Goal: Check status: Check status

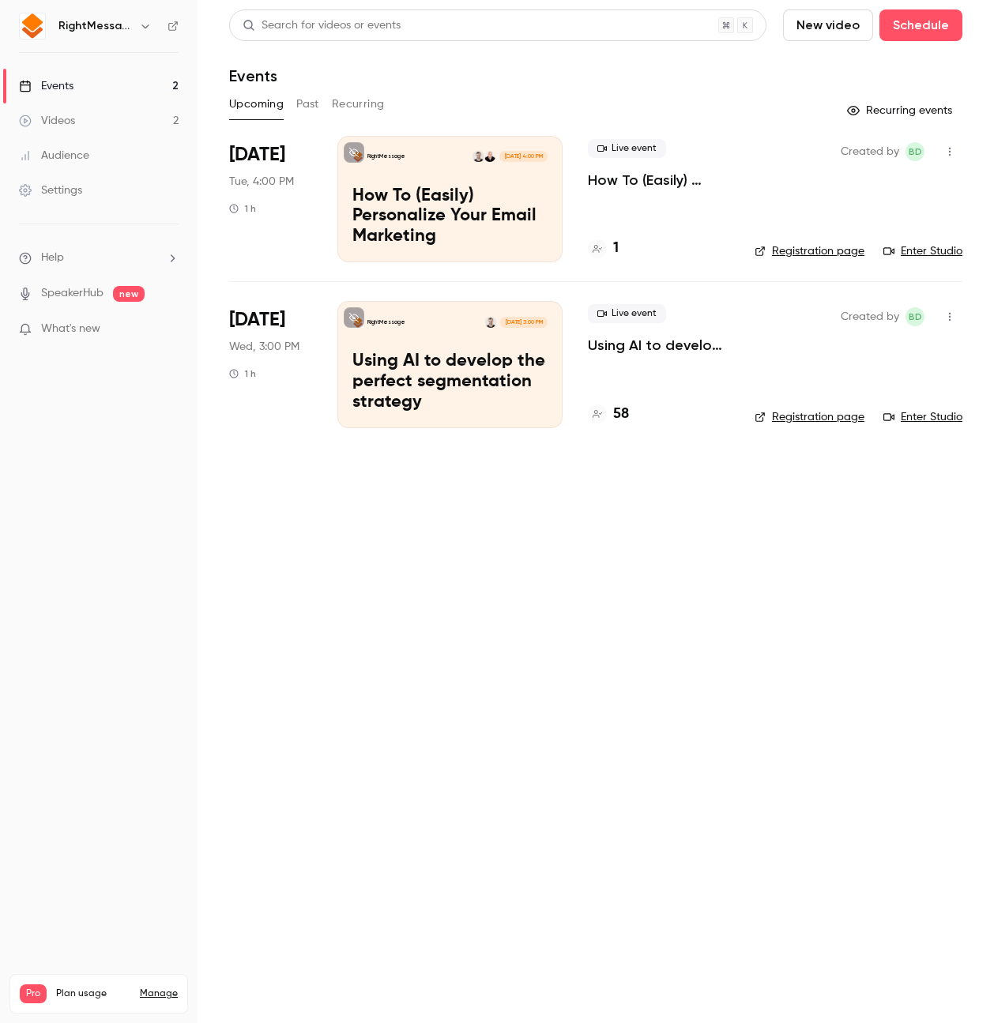
click at [627, 344] on p "Using AI to develop the perfect segmentation strategy" at bounding box center [658, 345] width 141 height 19
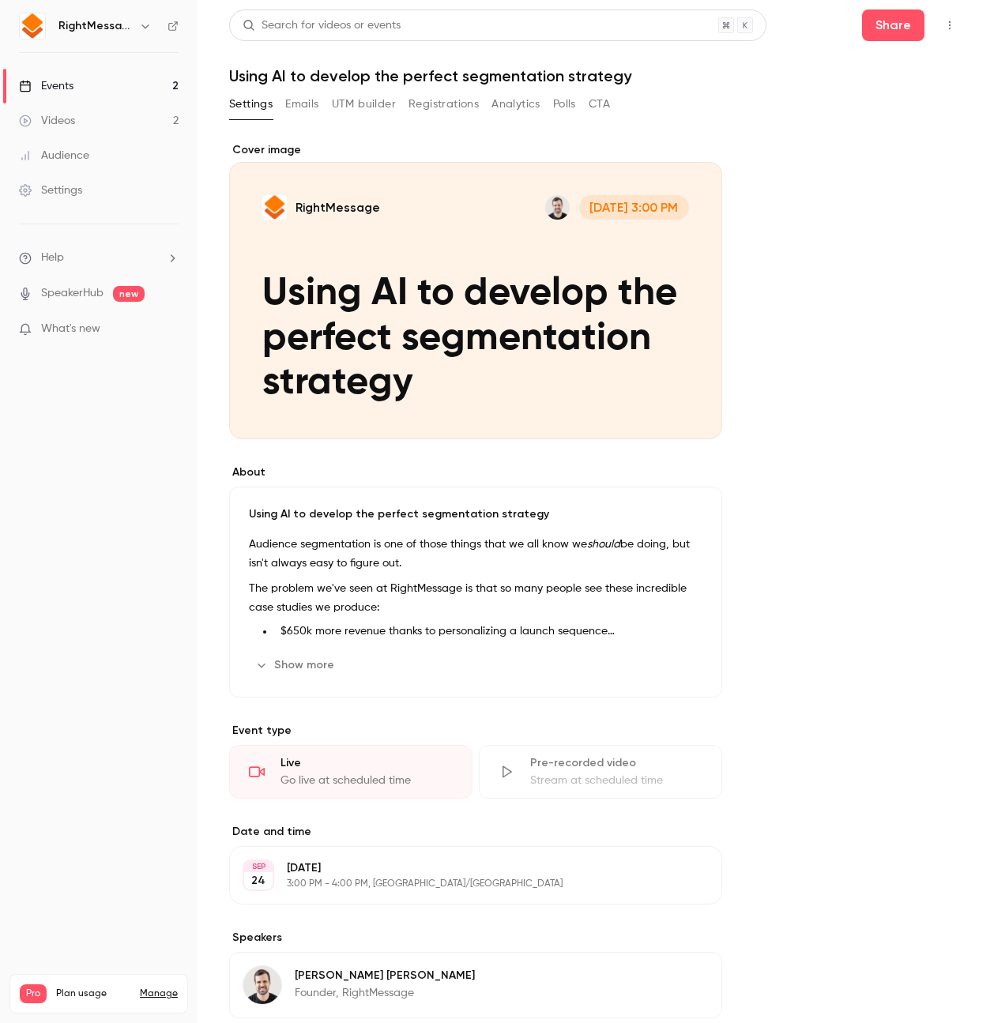
click at [416, 107] on button "Registrations" at bounding box center [443, 104] width 70 height 25
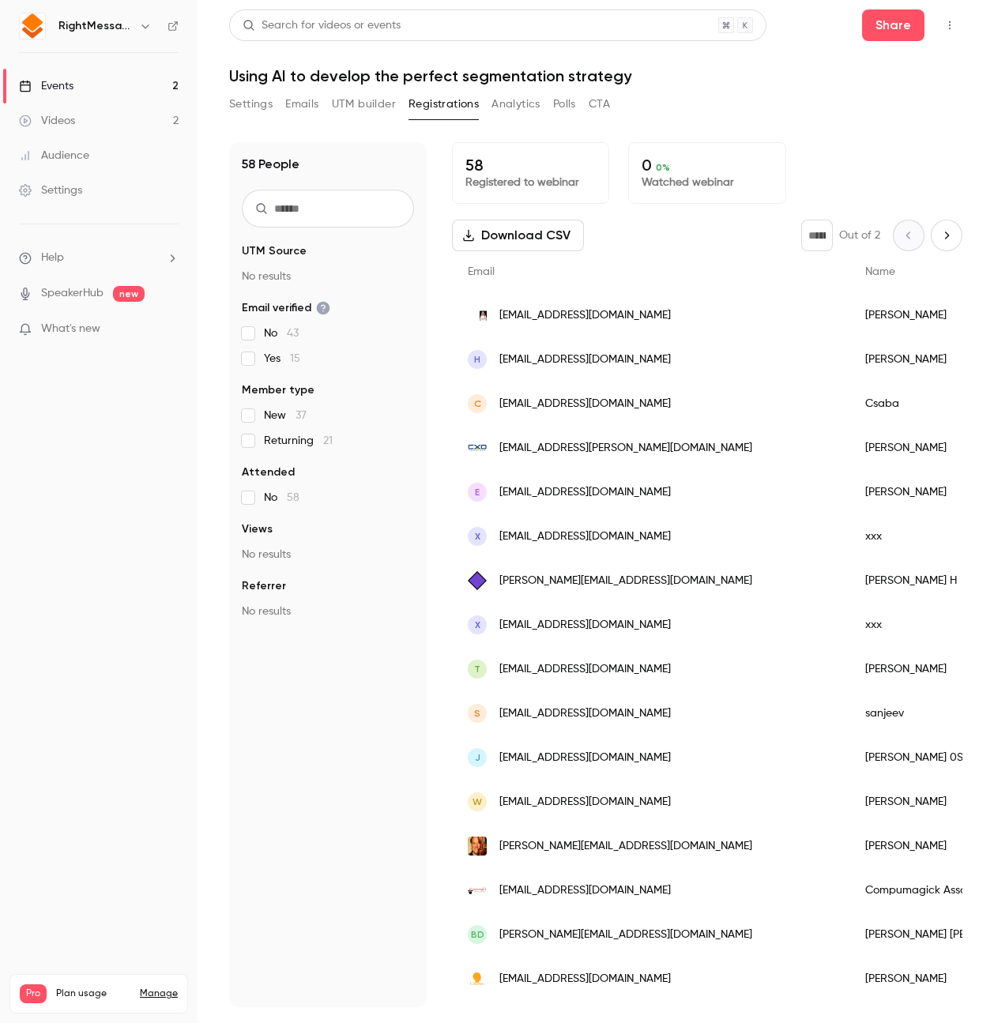
click at [948, 240] on button "Next page" at bounding box center [947, 236] width 32 height 32
type input "*"
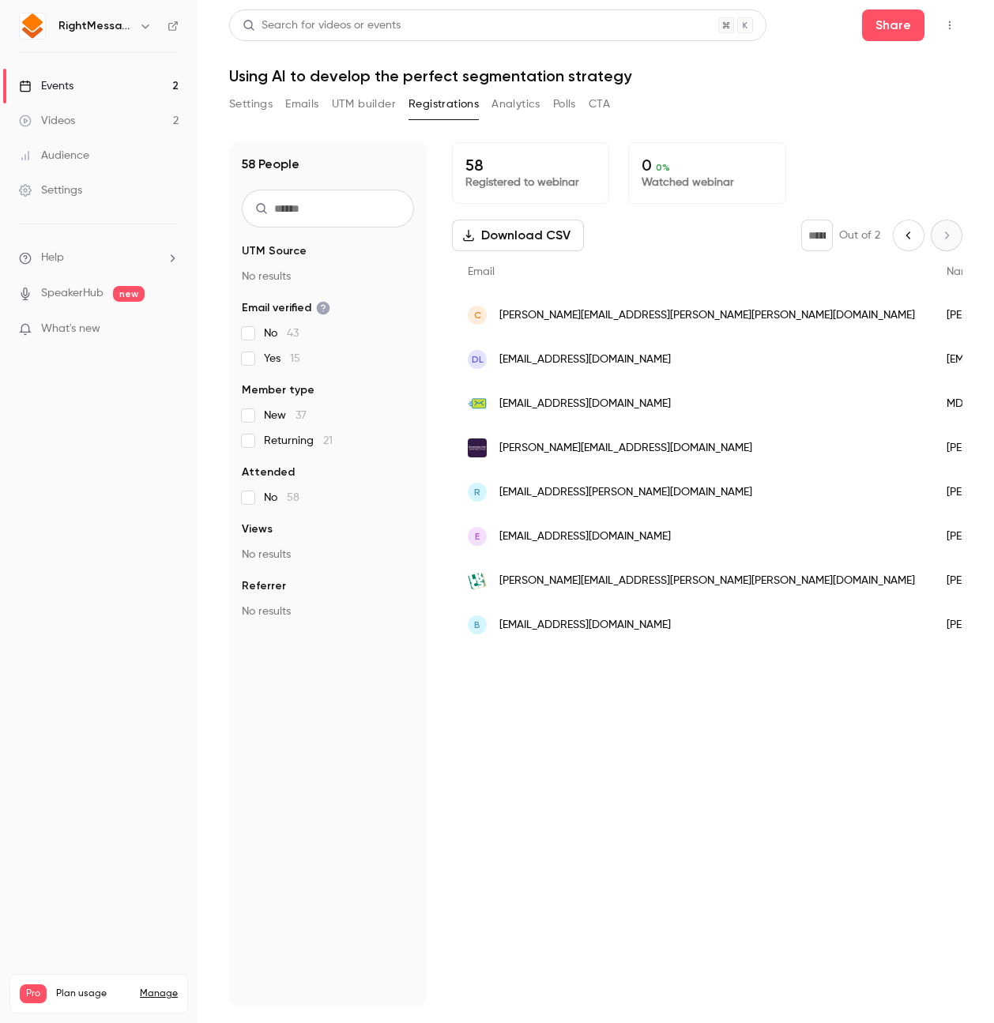
click at [645, 717] on div "58 Registered to webinar 0 0 % Watched webinar Download CSV * Out of 2 Email Na…" at bounding box center [707, 574] width 510 height 865
